Goal: Find specific fact: Find specific fact

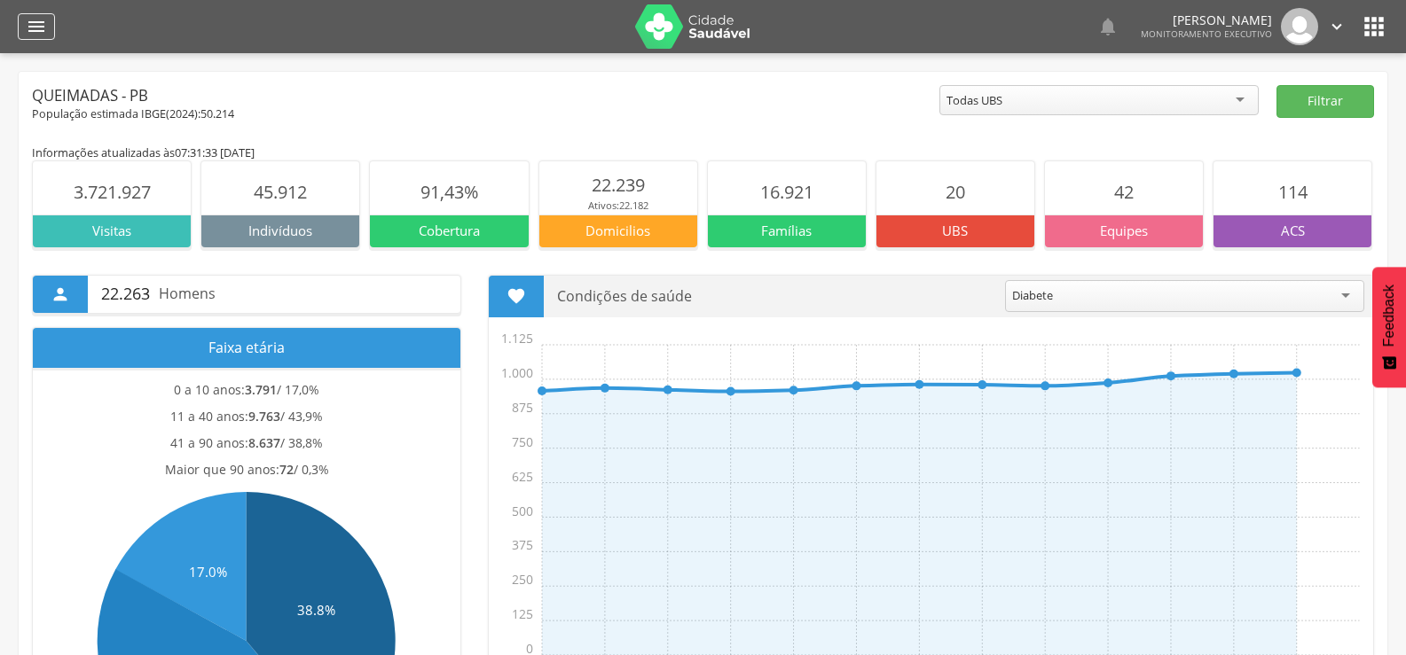
click at [51, 30] on div "" at bounding box center [36, 26] width 37 height 27
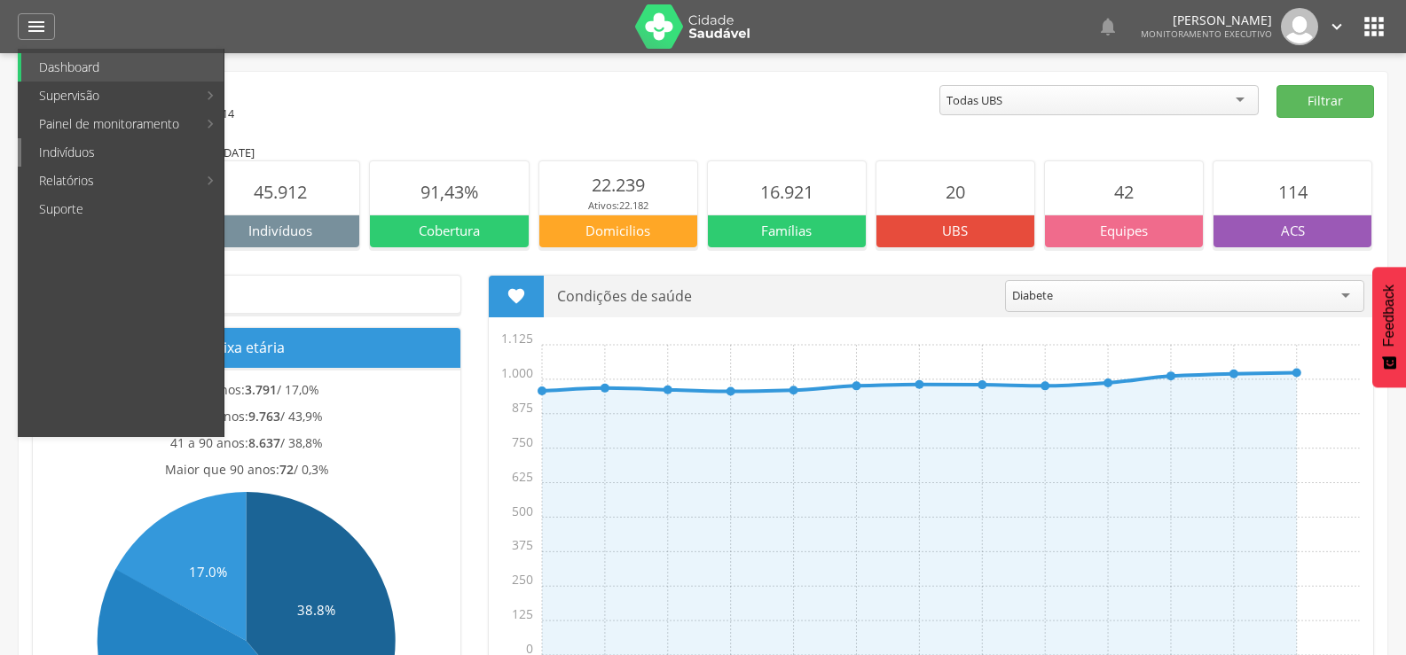
click at [57, 153] on link "Indivíduos" at bounding box center [122, 152] width 202 height 28
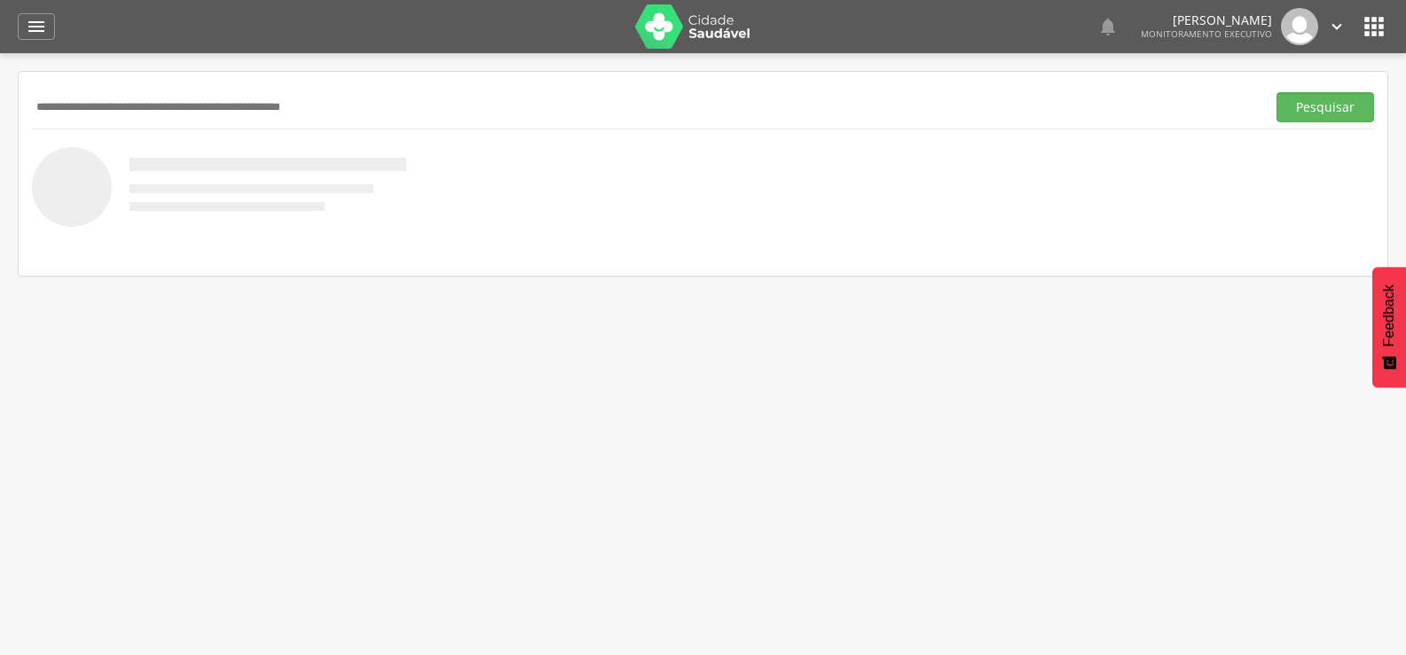
paste input "**********"
type input "**********"
click at [1276, 92] on button "Pesquisar" at bounding box center [1325, 107] width 98 height 30
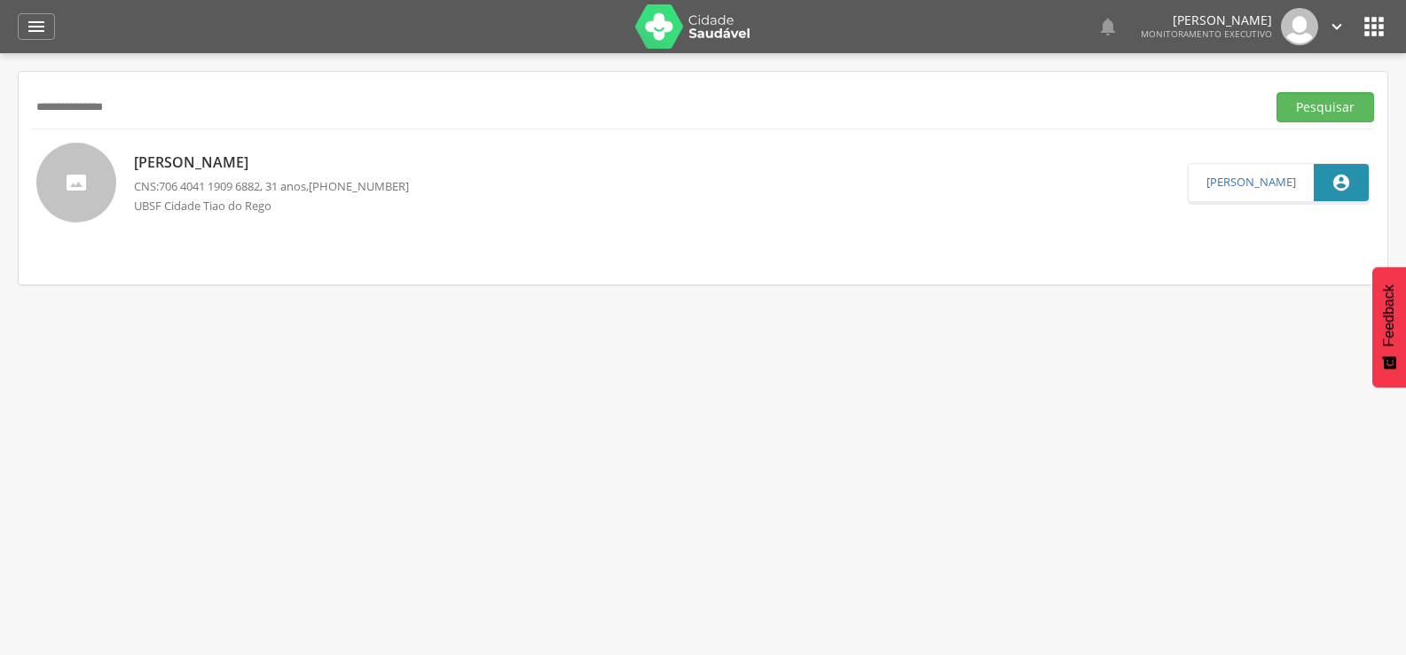
click at [295, 159] on p "[PERSON_NAME]" at bounding box center [271, 163] width 275 height 20
type input "**********"
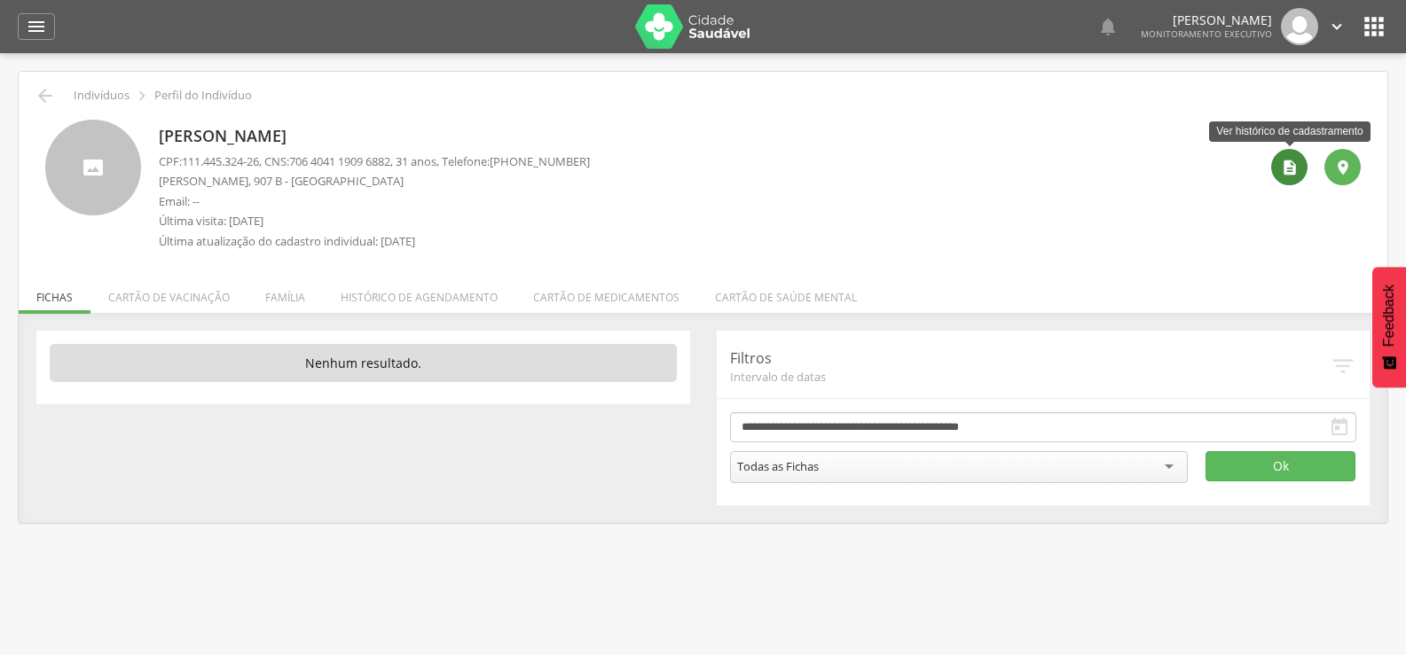
click at [1291, 161] on icon "" at bounding box center [1290, 168] width 18 height 18
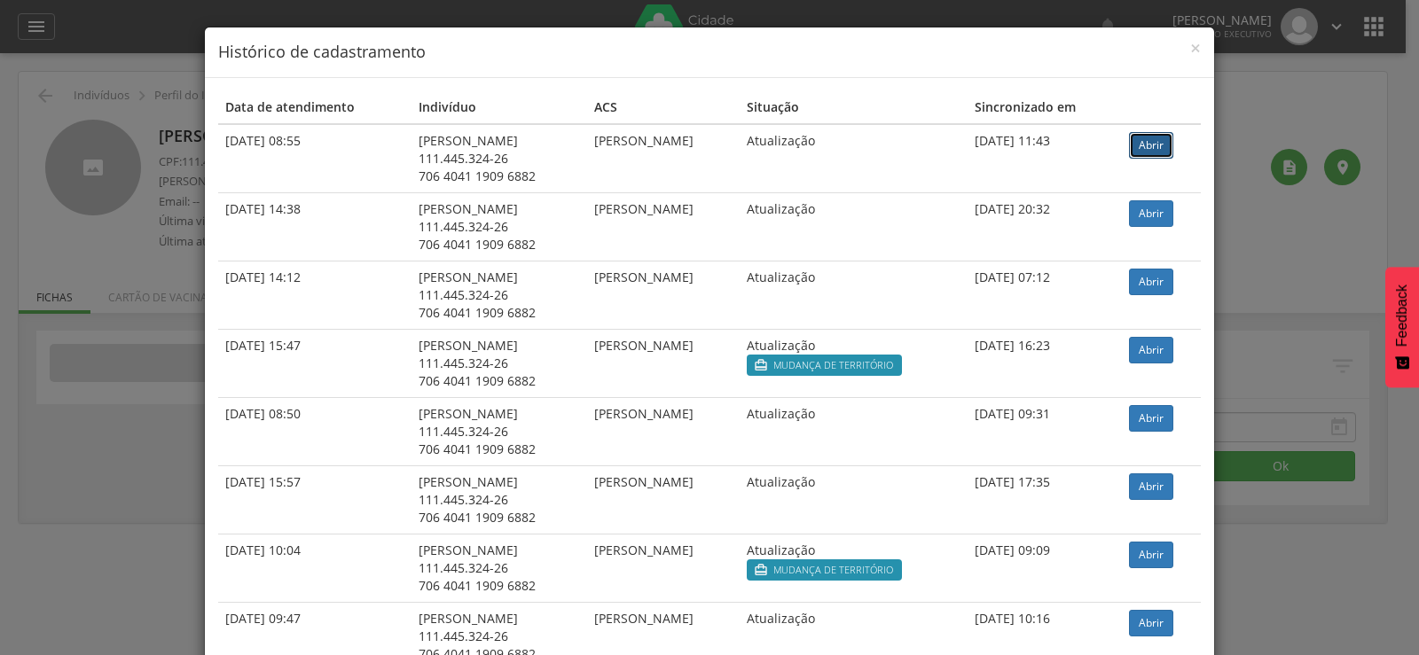
click at [1165, 151] on link "Abrir" at bounding box center [1151, 145] width 44 height 27
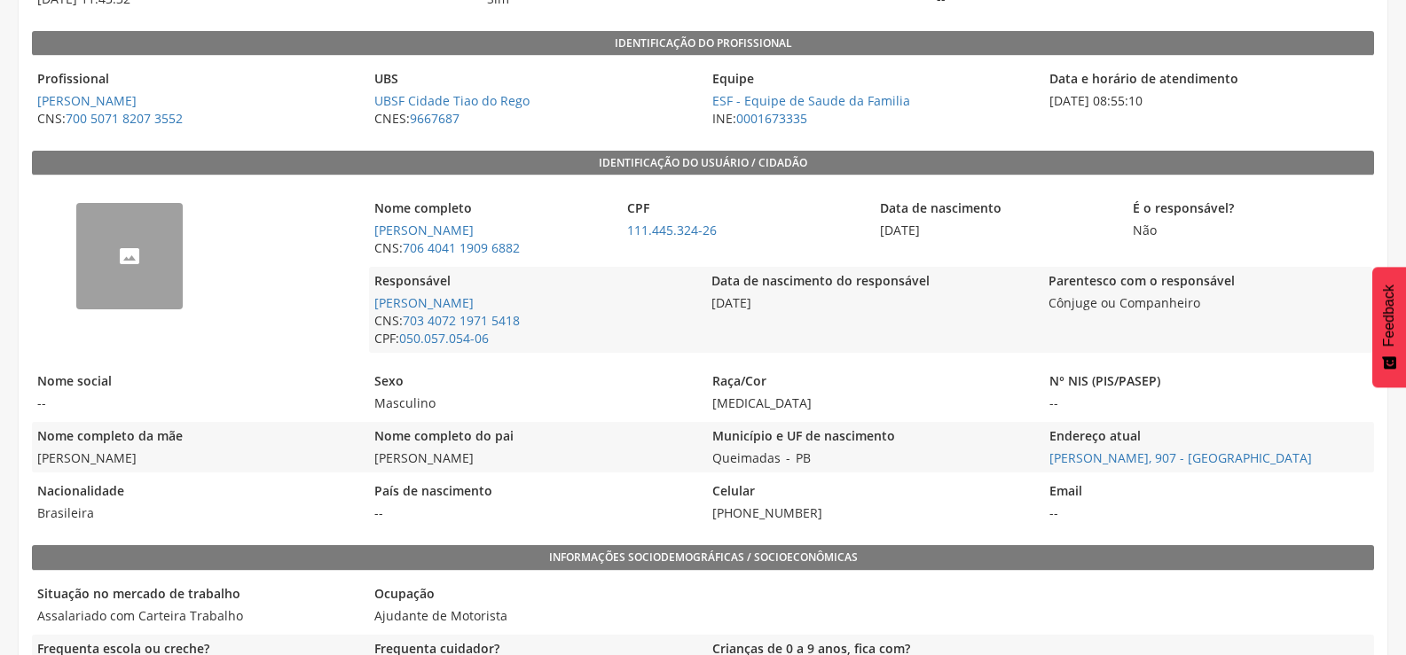
scroll to position [291, 0]
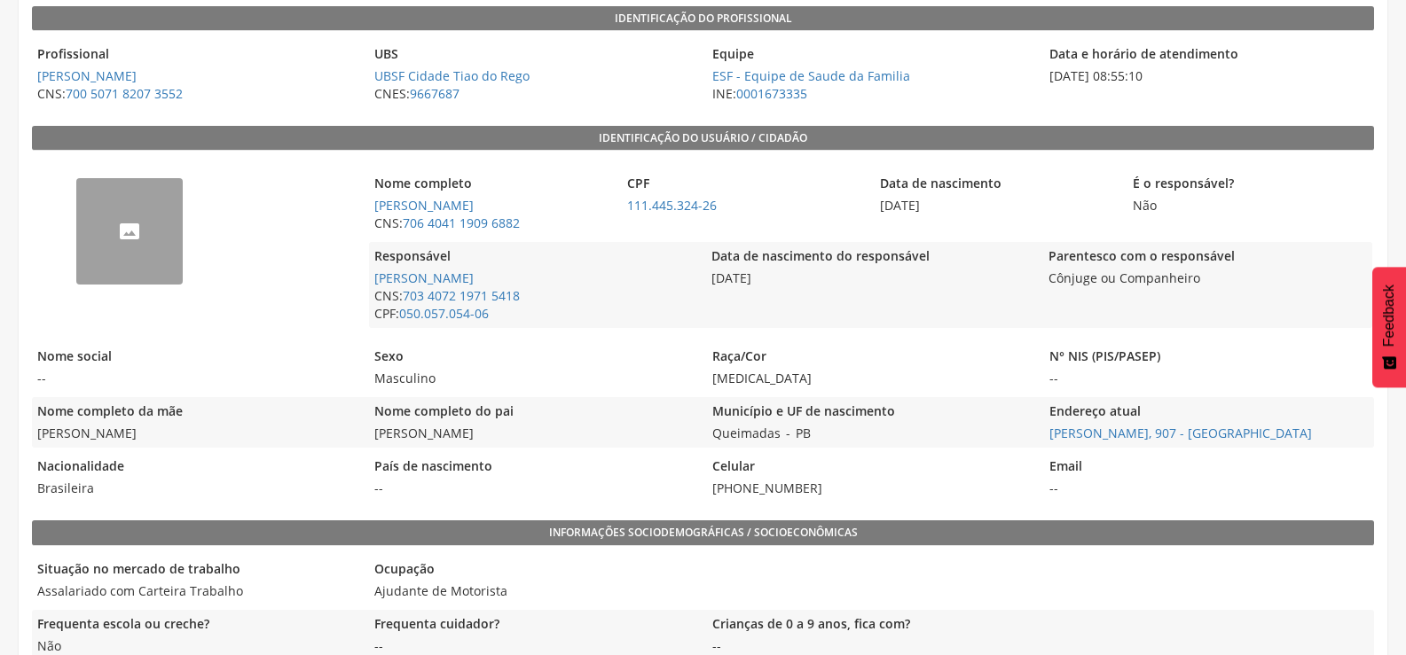
drag, startPoint x: 528, startPoint y: 436, endPoint x: 360, endPoint y: 439, distance: 167.7
click at [360, 439] on div "Nome completo da mãe Maria José da Silva Mendes Nome completo do pai Josimar Me…" at bounding box center [703, 422] width 1342 height 51
click at [360, 439] on span "Maria José da Silva Mendes" at bounding box center [196, 434] width 328 height 18
drag, startPoint x: 360, startPoint y: 439, endPoint x: 436, endPoint y: 441, distance: 76.3
click at [436, 441] on div "Nome completo da mãe Maria José da Silva Mendes Nome completo do pai Josimar Me…" at bounding box center [703, 422] width 1342 height 51
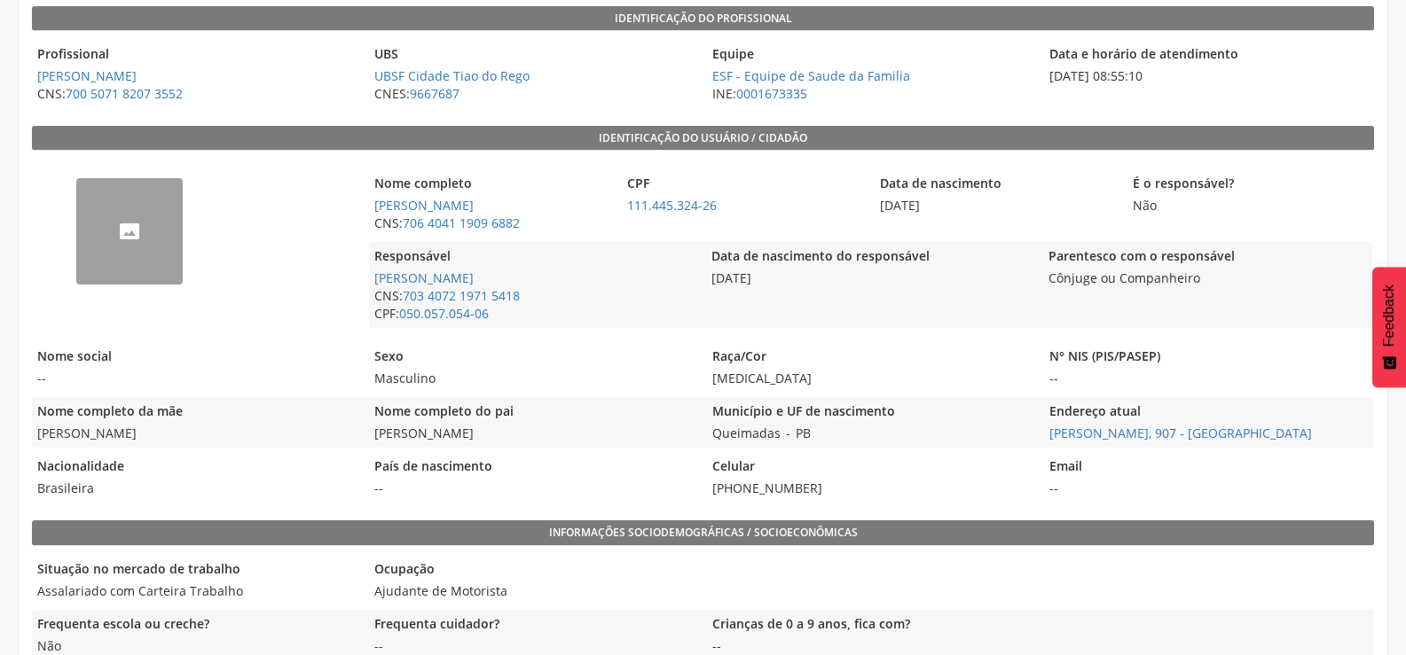
click at [513, 428] on span "Josimar Mendes da Silva" at bounding box center [533, 434] width 328 height 18
drag, startPoint x: 513, startPoint y: 428, endPoint x: 392, endPoint y: 435, distance: 120.8
click at [392, 435] on span "Josimar Mendes da Silva" at bounding box center [533, 434] width 328 height 18
copy div "Josimar Mendes da Silva"
